Goal: Information Seeking & Learning: Learn about a topic

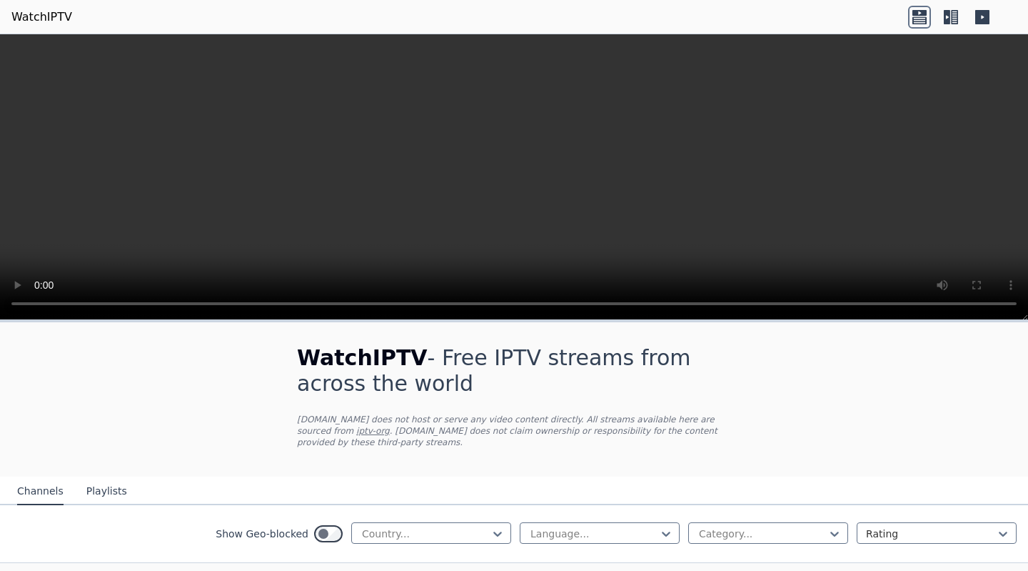
click at [831, 531] on icon at bounding box center [835, 533] width 9 height 5
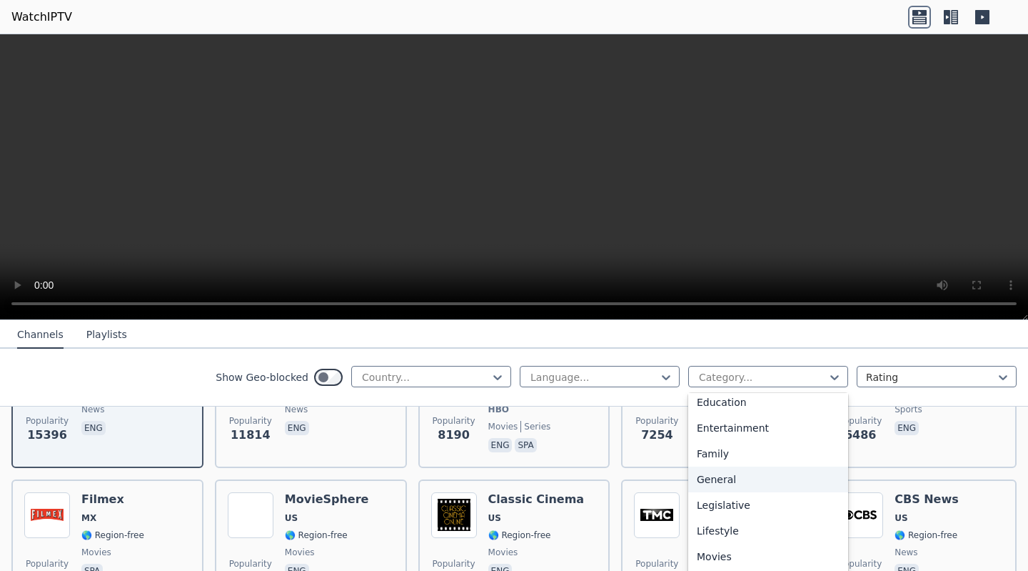
scroll to position [476, 0]
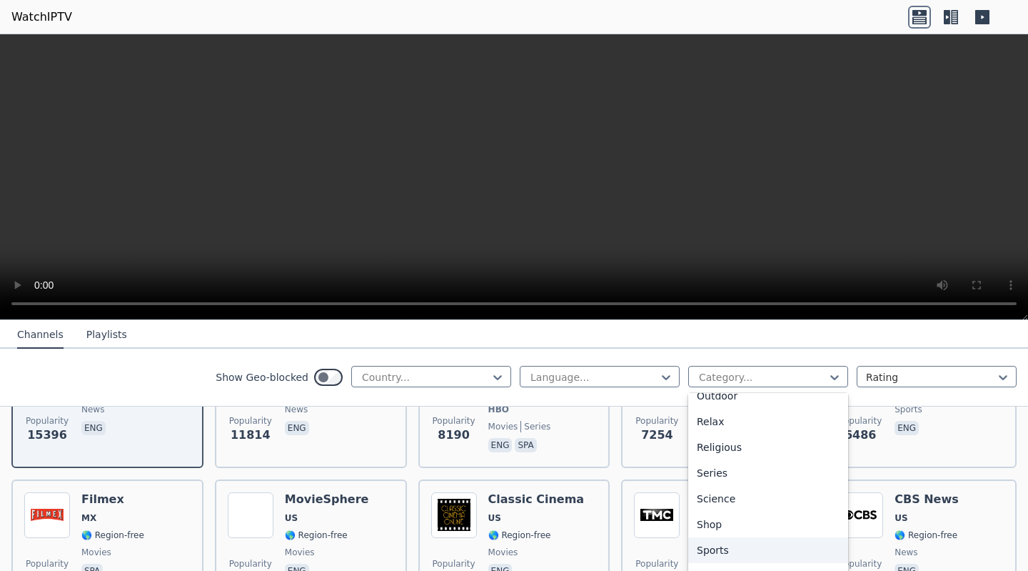
click at [711, 554] on div "Sports" at bounding box center [768, 550] width 160 height 26
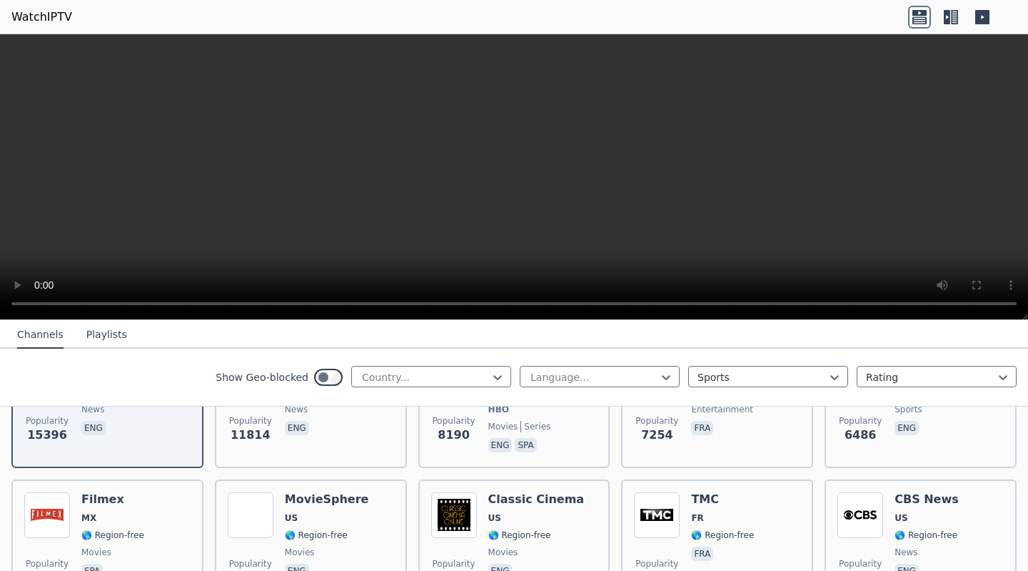
click at [493, 371] on icon at bounding box center [498, 377] width 14 height 14
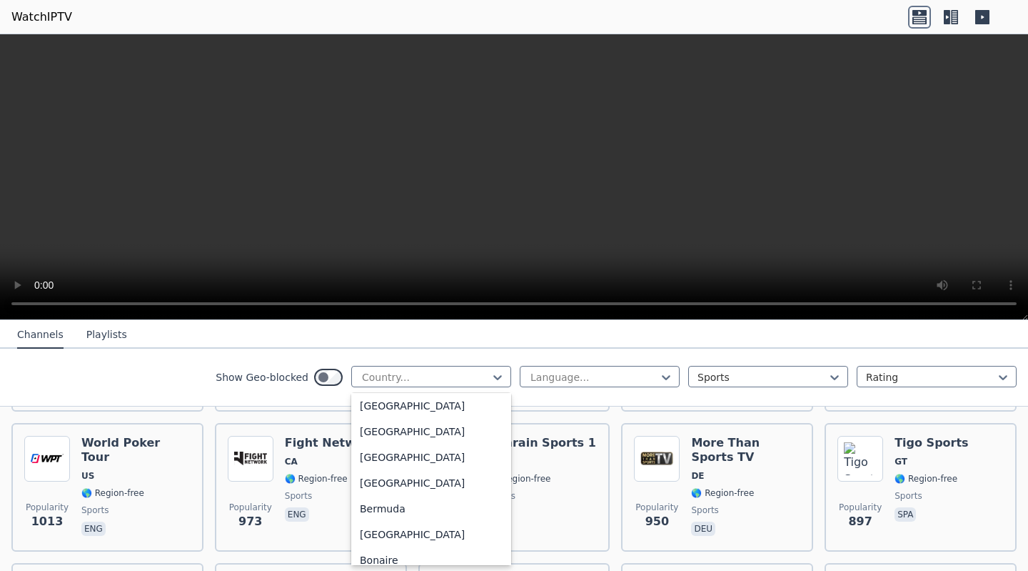
scroll to position [714, 0]
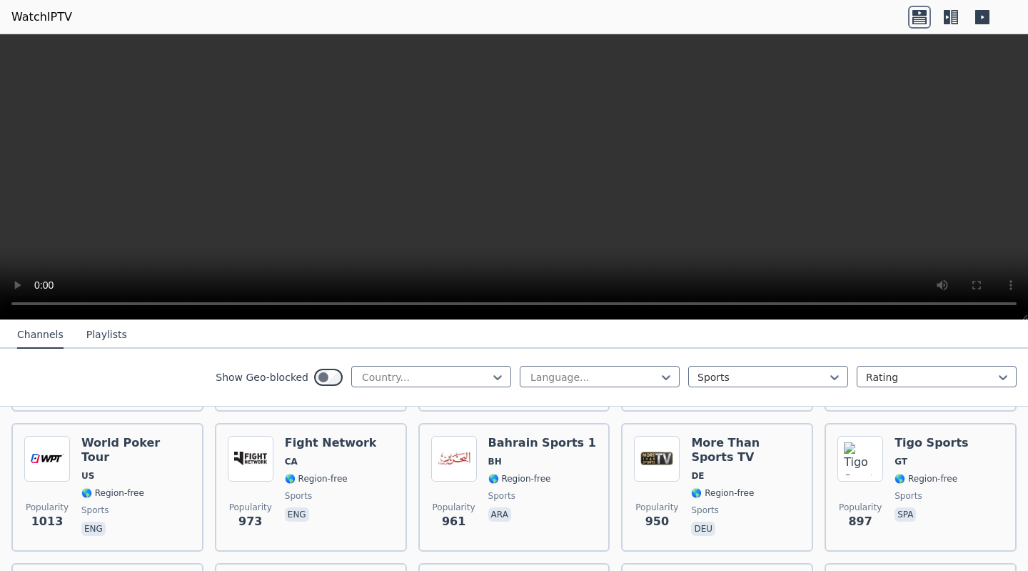
click at [666, 351] on div "Show Geo-blocked Country... Language... Sports Rating" at bounding box center [514, 378] width 1028 height 58
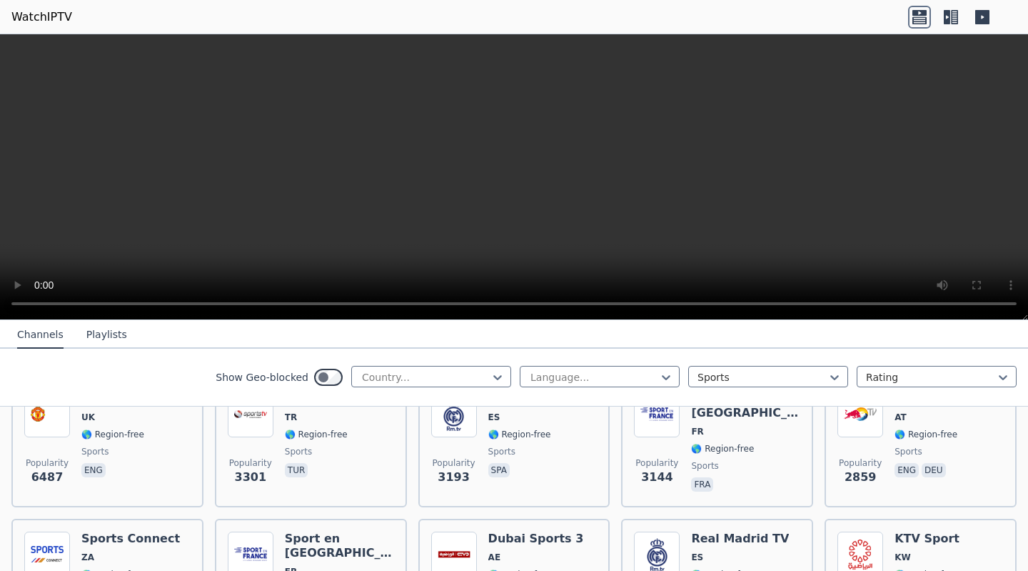
scroll to position [0, 0]
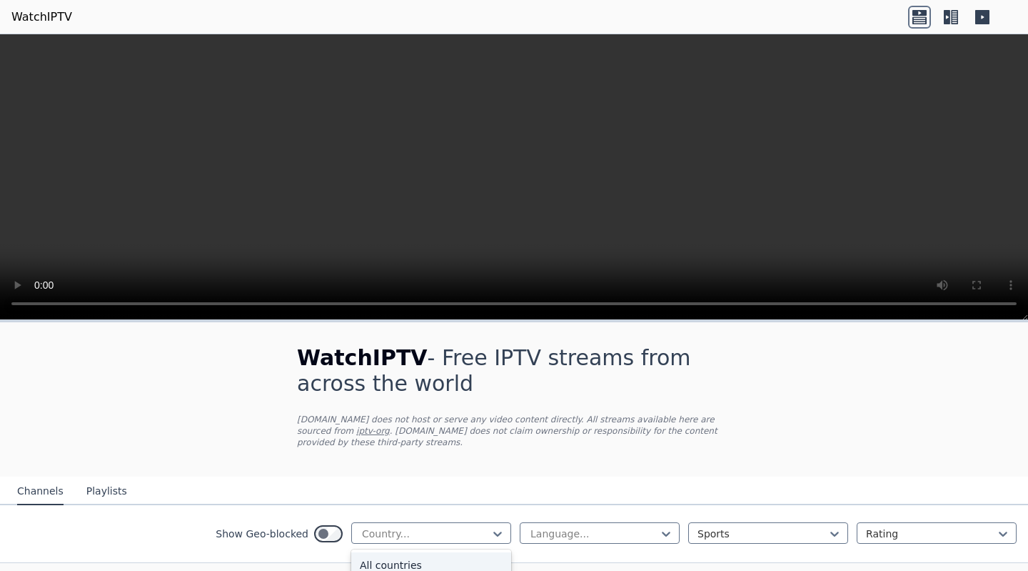
click at [416, 522] on div "Country..." at bounding box center [431, 532] width 160 height 21
type input "***"
click at [414, 552] on div "[GEOGRAPHIC_DATA]" at bounding box center [431, 565] width 160 height 26
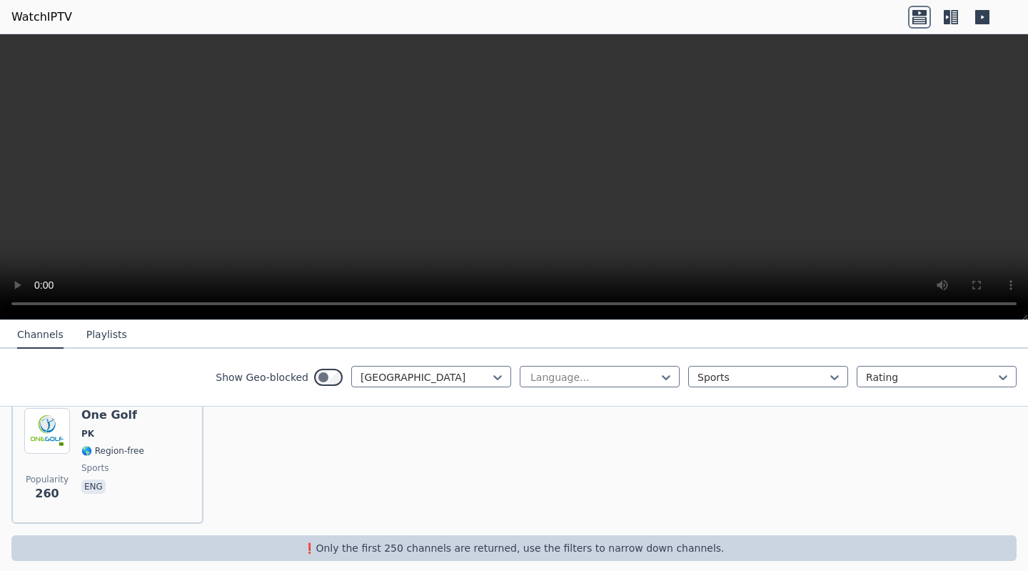
click at [59, 424] on img at bounding box center [47, 431] width 46 height 46
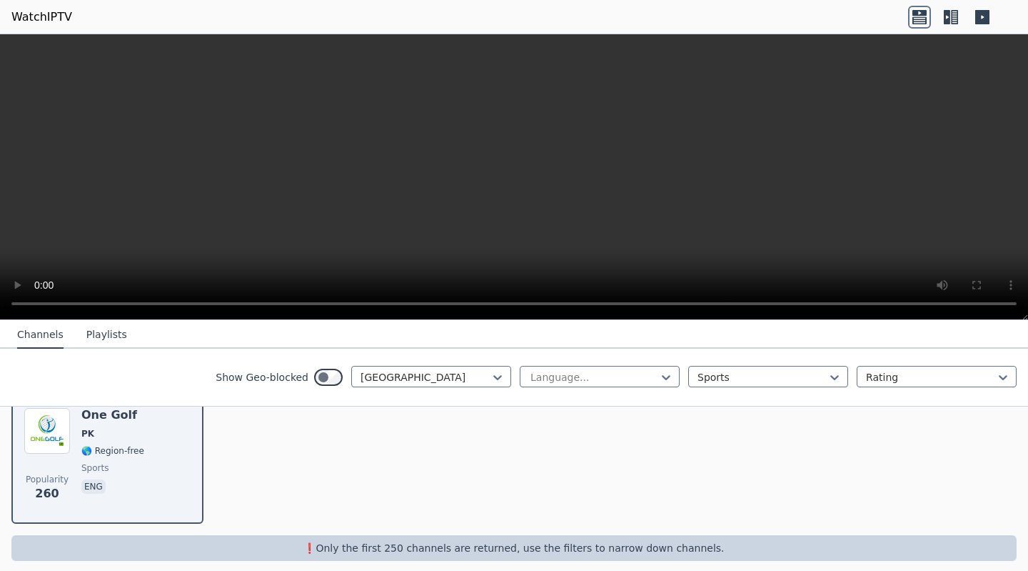
click at [491, 367] on div at bounding box center [498, 376] width 14 height 21
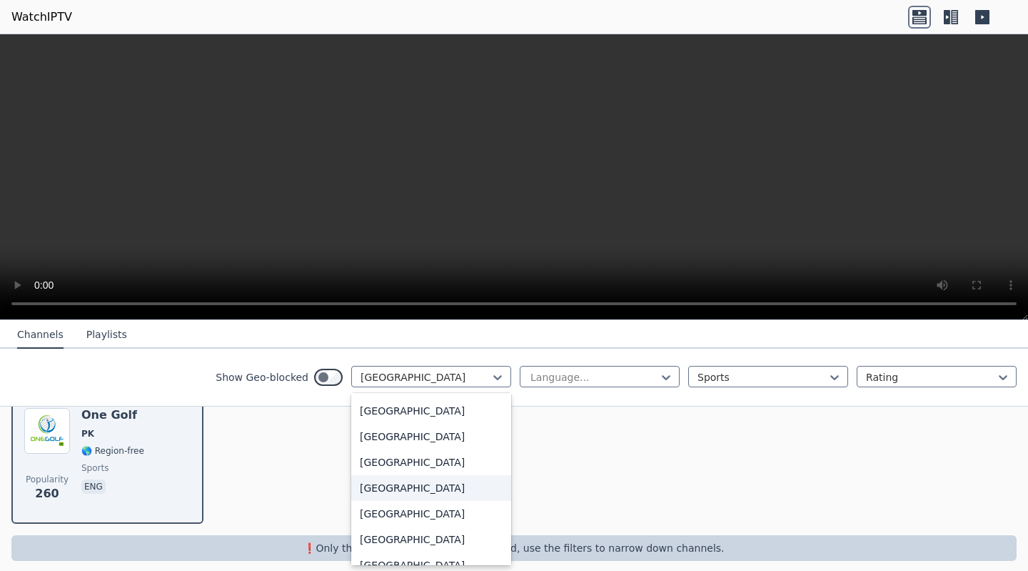
scroll to position [5144, 0]
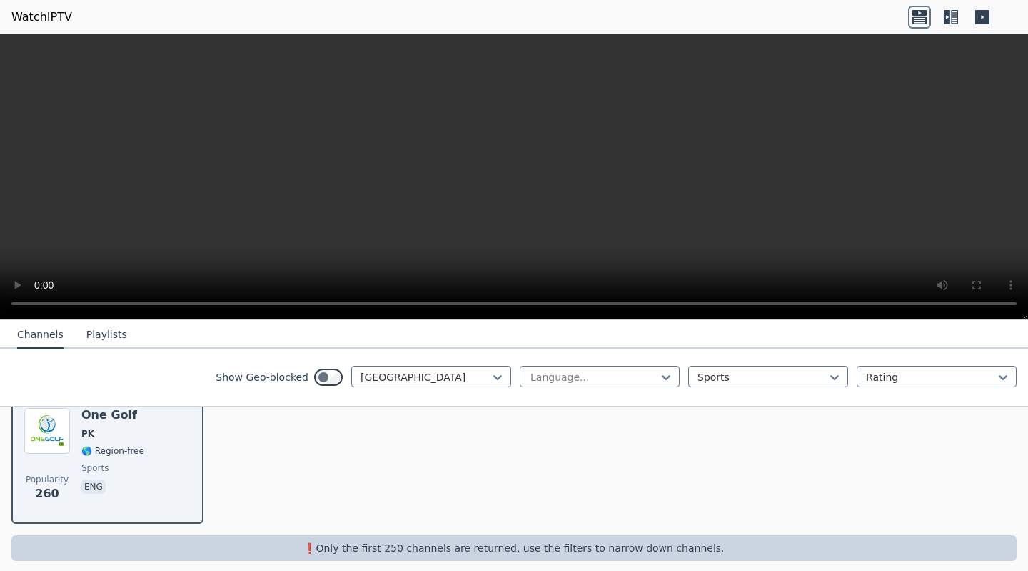
click at [657, 412] on div "Popularity 260 One Golf PK 🌎 Region-free sports eng" at bounding box center [514, 459] width 1028 height 151
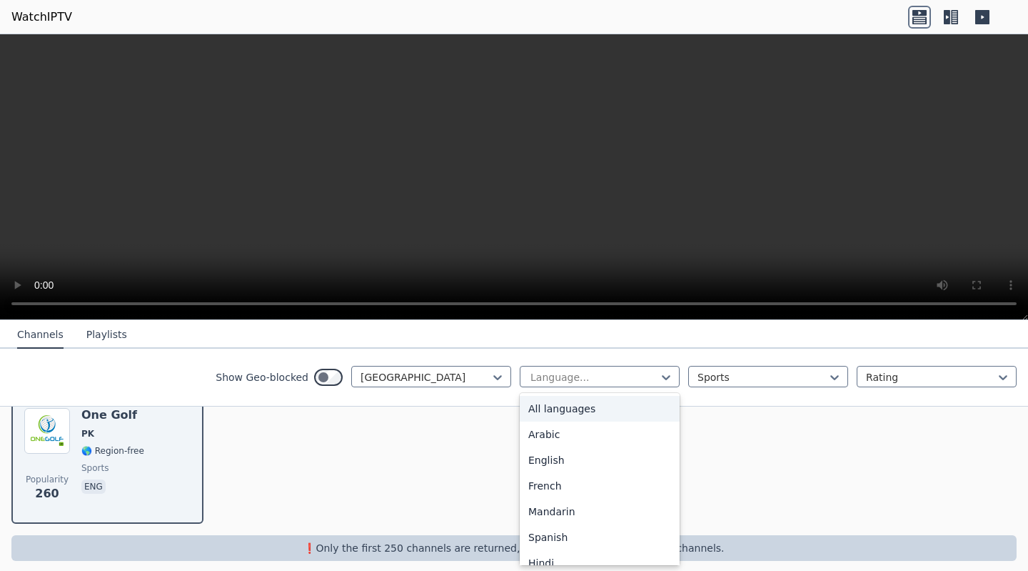
click at [617, 371] on div at bounding box center [594, 377] width 130 height 14
click at [594, 412] on div "All languages" at bounding box center [600, 409] width 160 height 26
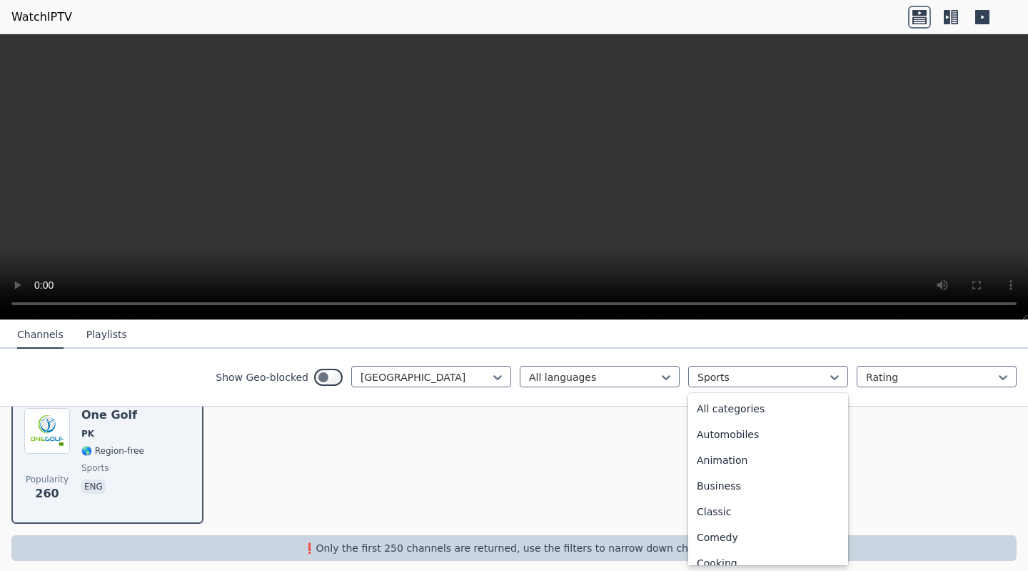
click at [698, 386] on div "Sports" at bounding box center [768, 376] width 160 height 21
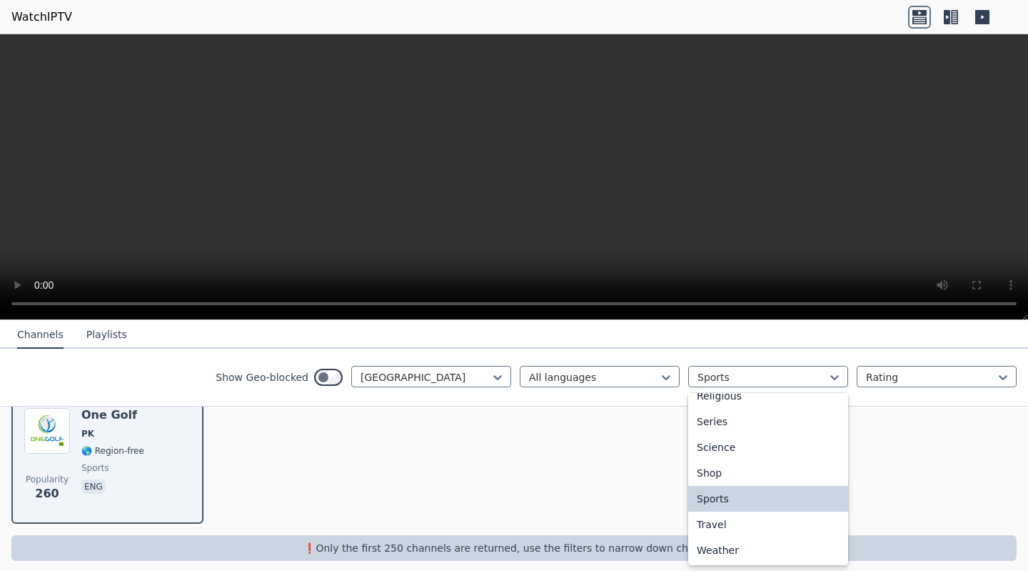
click at [725, 498] on div "Sports" at bounding box center [768, 499] width 160 height 26
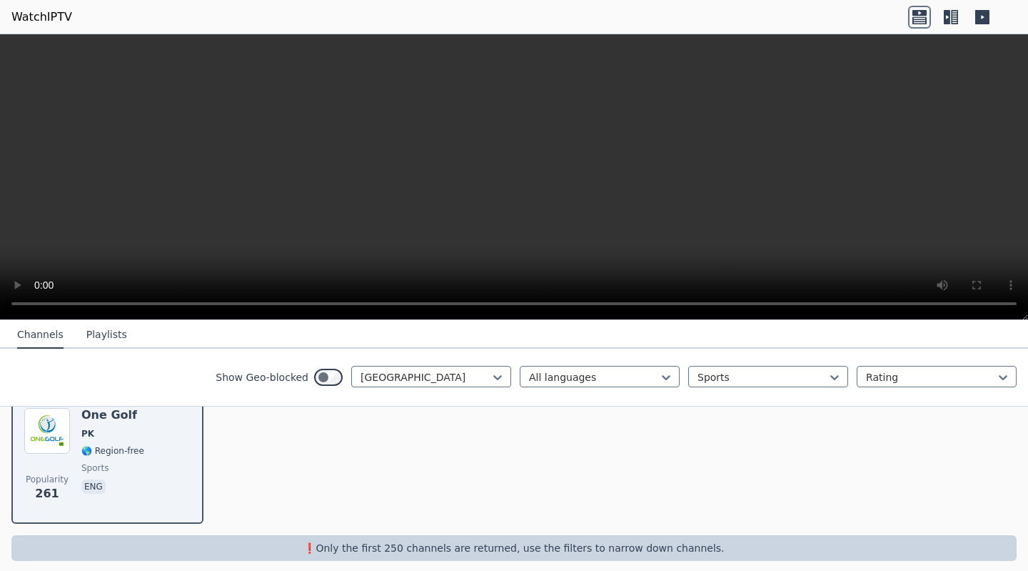
click at [920, 362] on div "Show Geo-blocked Pakistan All languages option Sports, selected. Sports Rating" at bounding box center [514, 378] width 1028 height 58
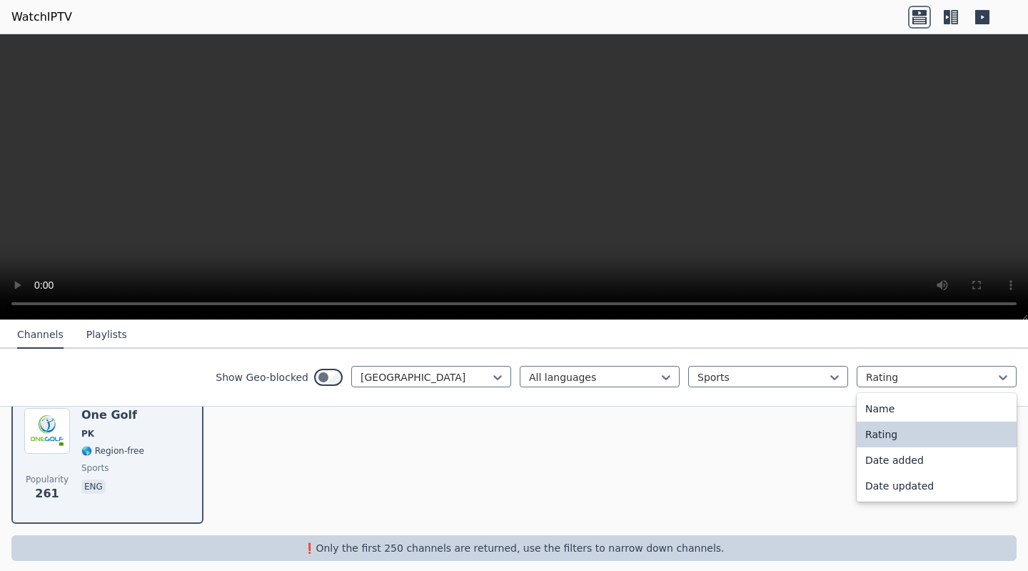
click at [920, 382] on div at bounding box center [931, 377] width 130 height 14
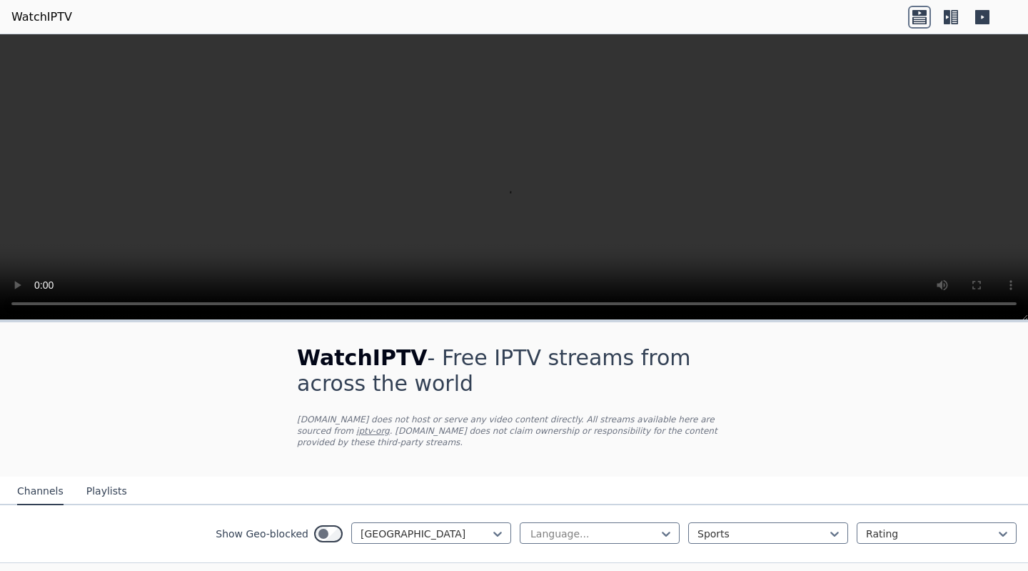
click at [461, 526] on div at bounding box center [426, 533] width 130 height 14
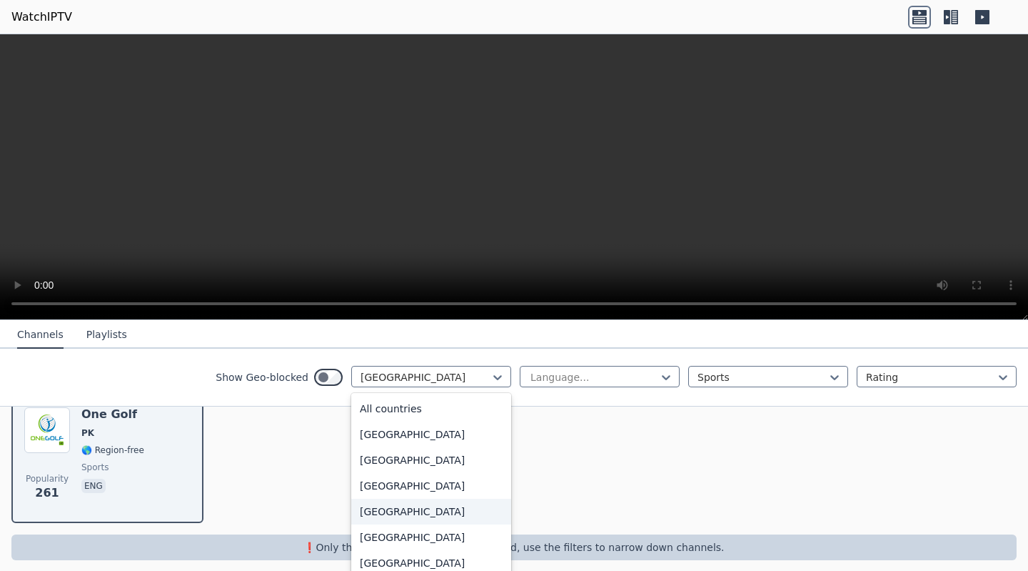
scroll to position [238, 0]
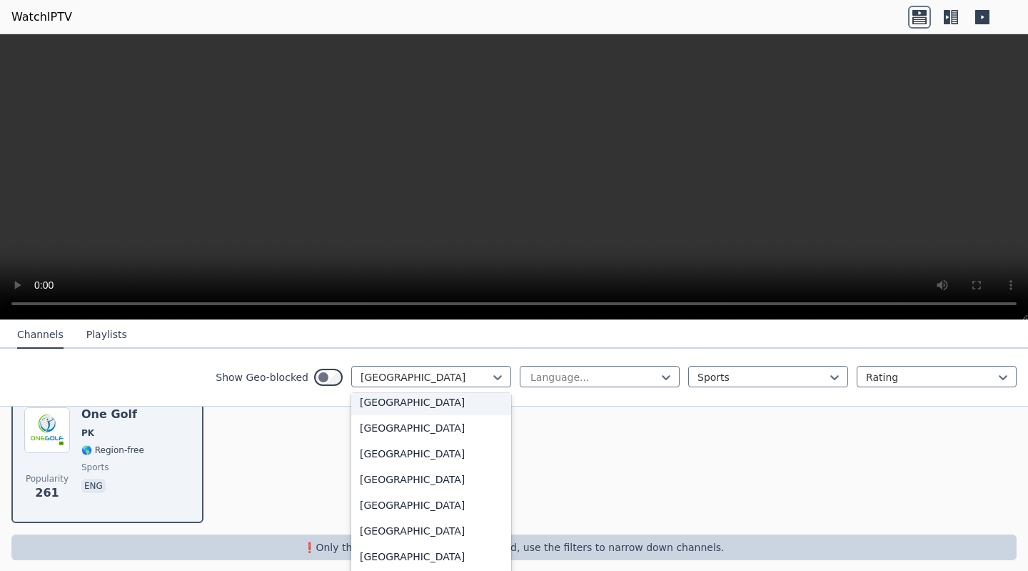
click at [427, 405] on div "[GEOGRAPHIC_DATA]" at bounding box center [431, 402] width 160 height 26
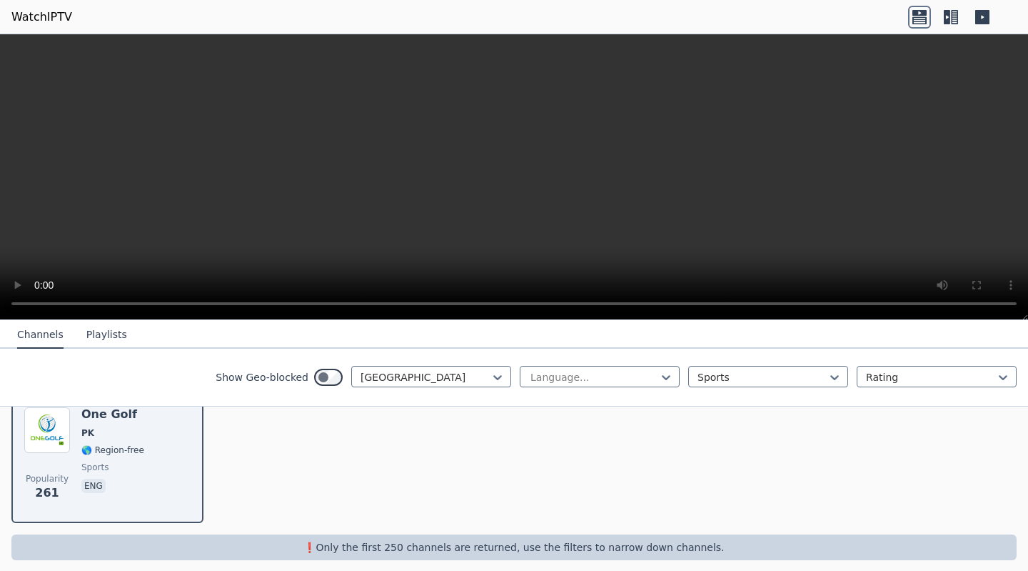
scroll to position [179, 0]
click at [624, 379] on div at bounding box center [594, 377] width 130 height 14
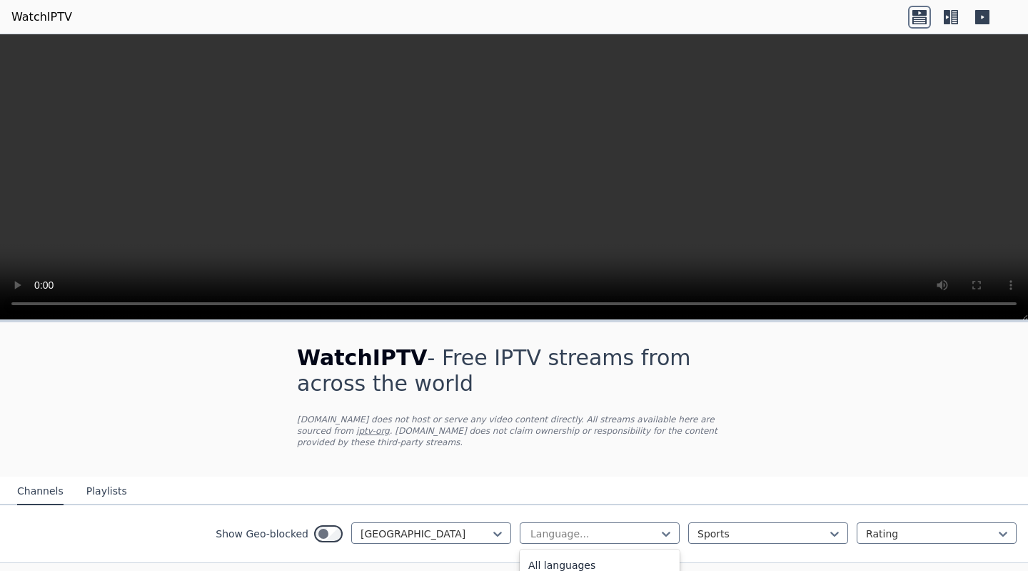
scroll to position [182, 0]
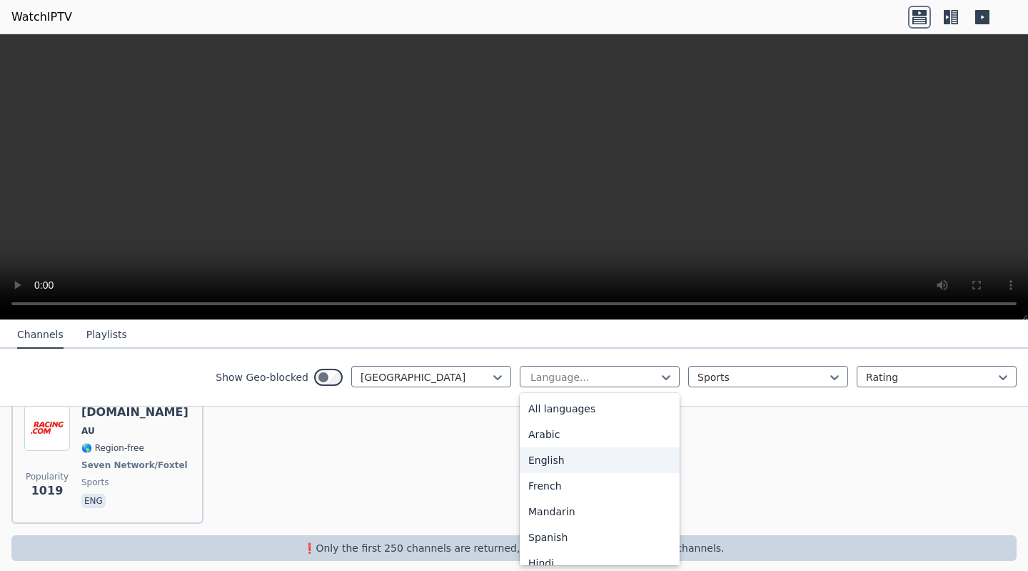
click at [387, 381] on div at bounding box center [426, 377] width 130 height 14
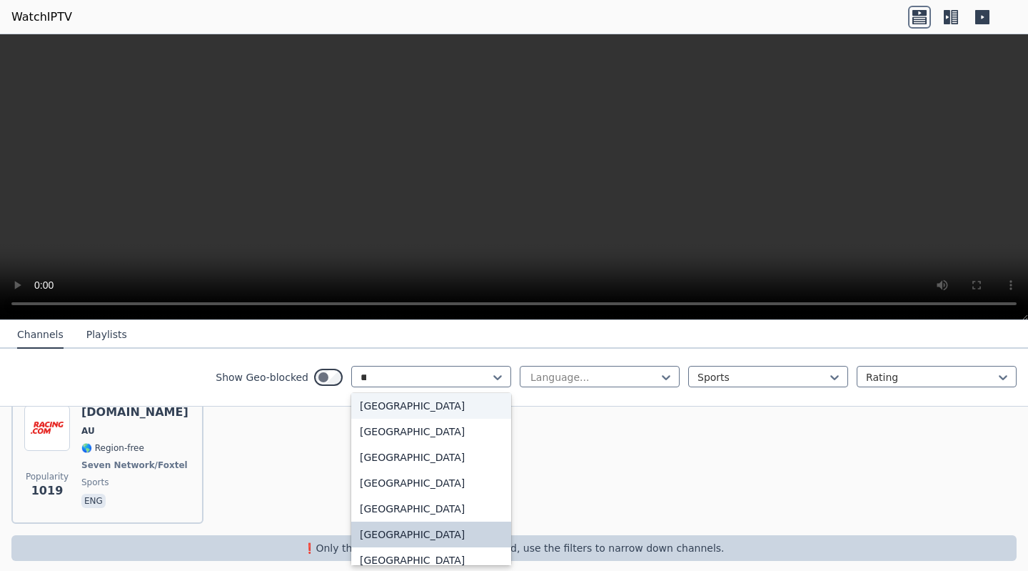
scroll to position [0, 0]
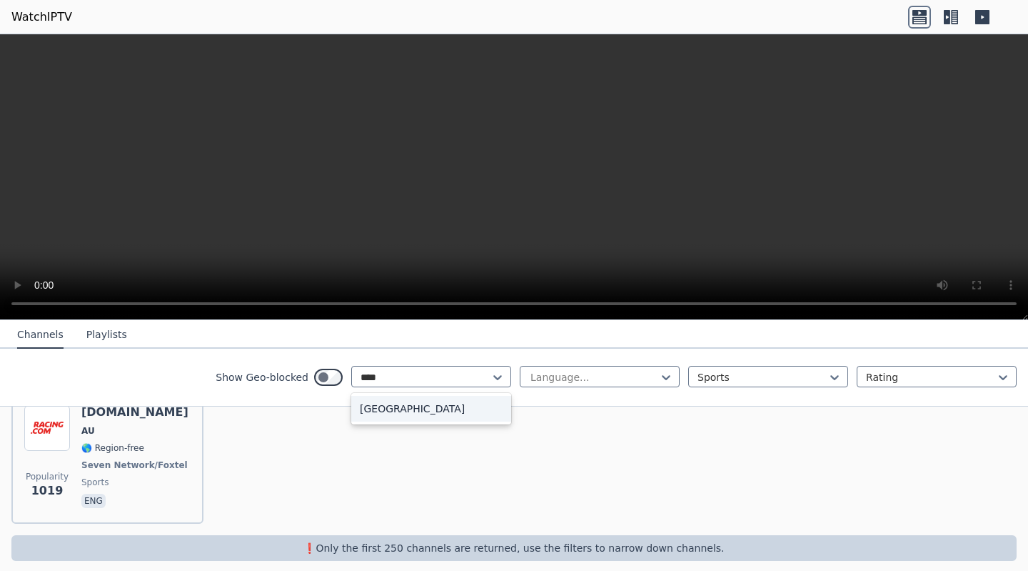
type input "*****"
click at [399, 397] on div "[GEOGRAPHIC_DATA]" at bounding box center [431, 409] width 160 height 26
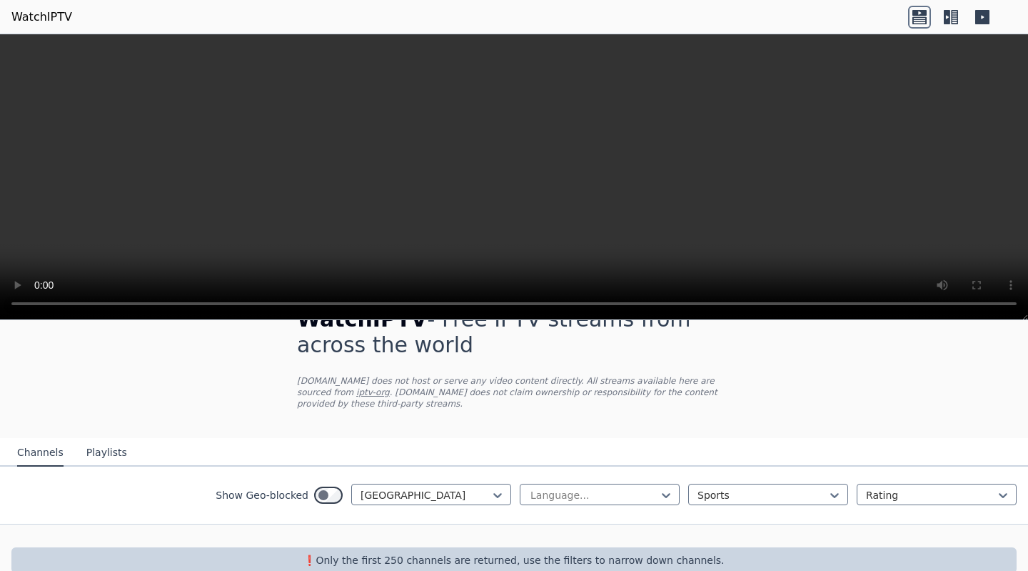
scroll to position [51, 0]
